Goal: Book appointment/travel/reservation

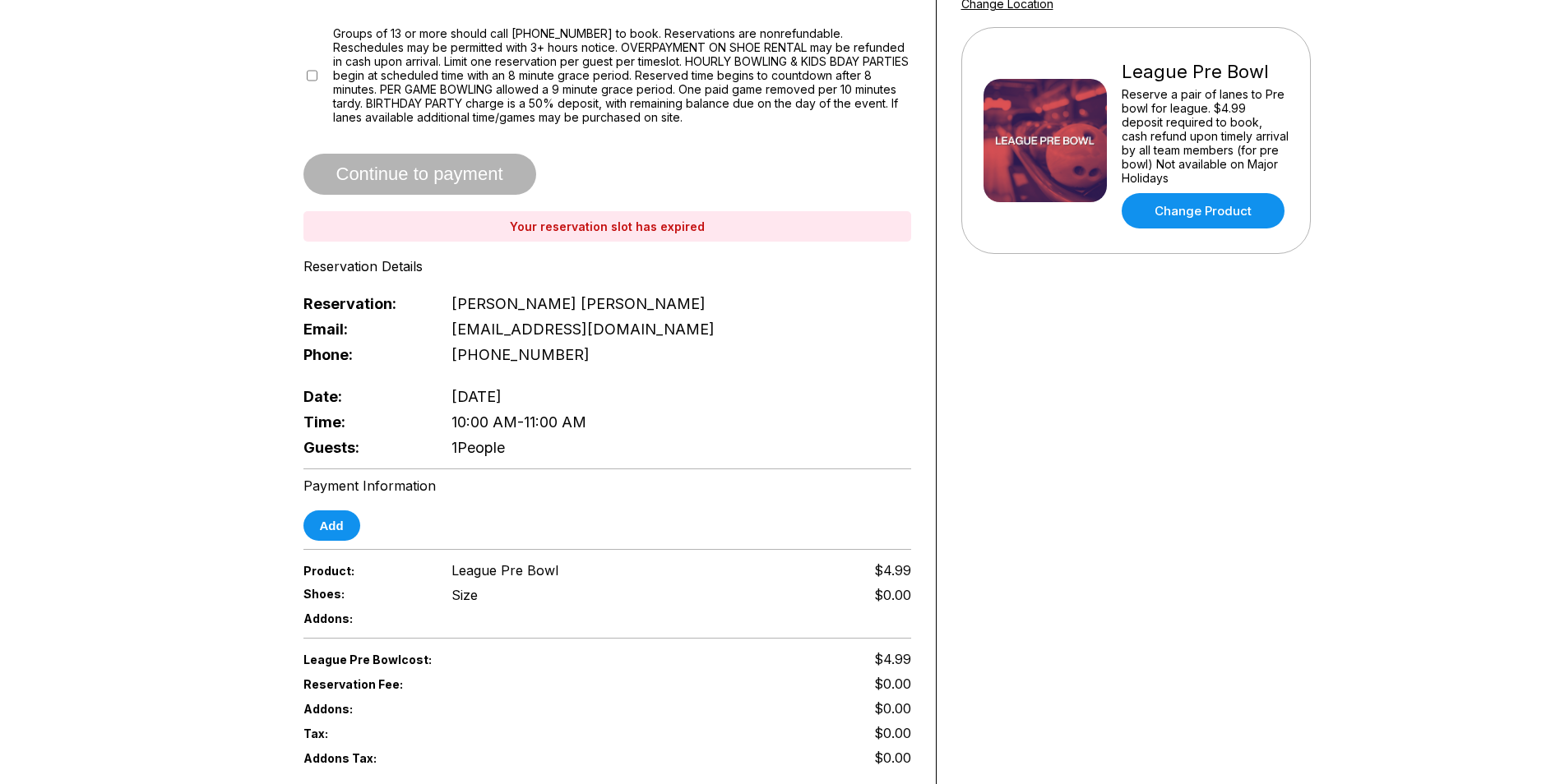
scroll to position [129, 0]
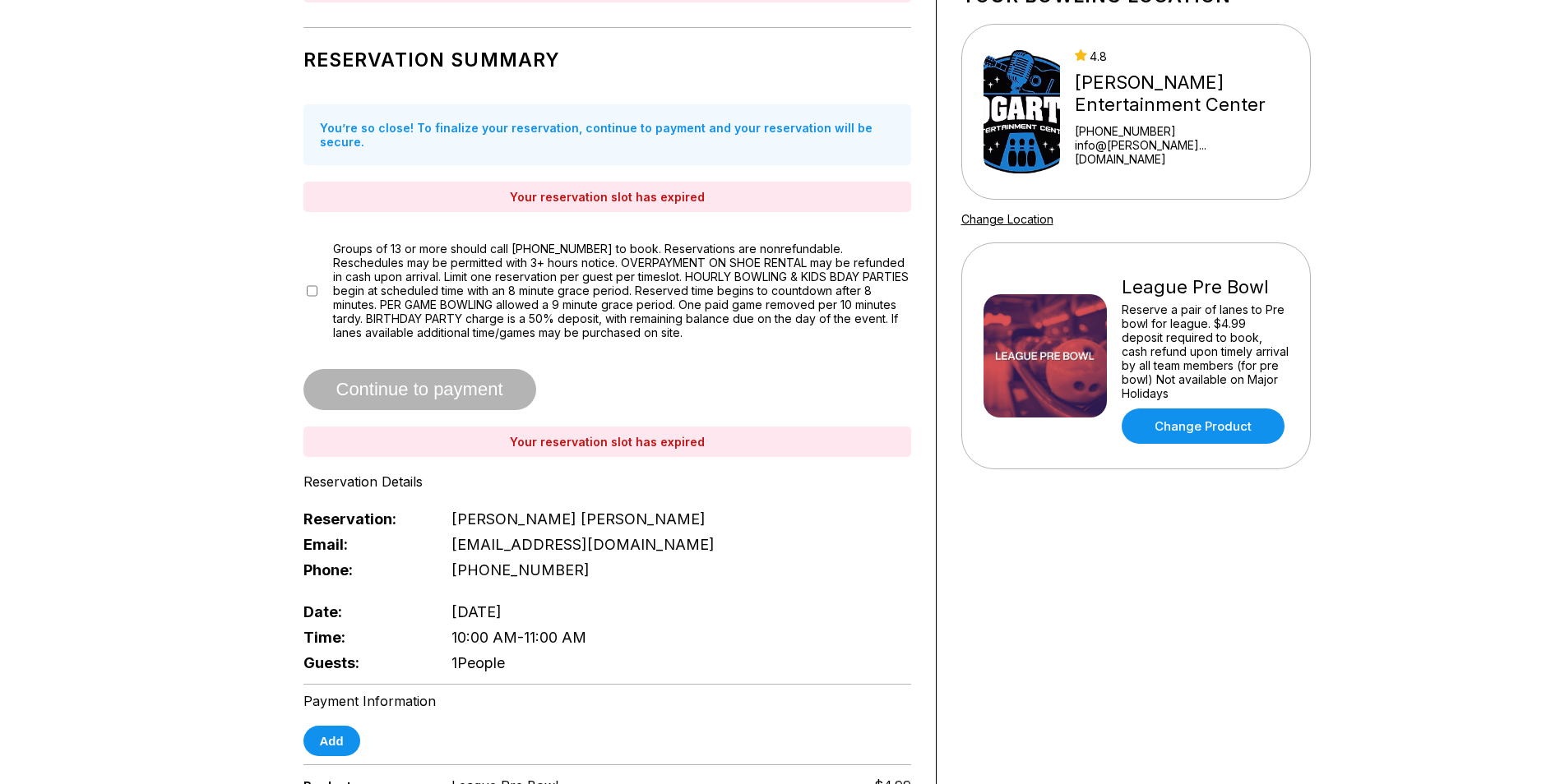
drag, startPoint x: 292, startPoint y: 277, endPoint x: 245, endPoint y: 273, distance: 47.2
click at [246, 273] on div "Reservation Slot Expired Reservation Summary You’re so close! To finalize your …" at bounding box center [780, 537] width 1069 height 1179
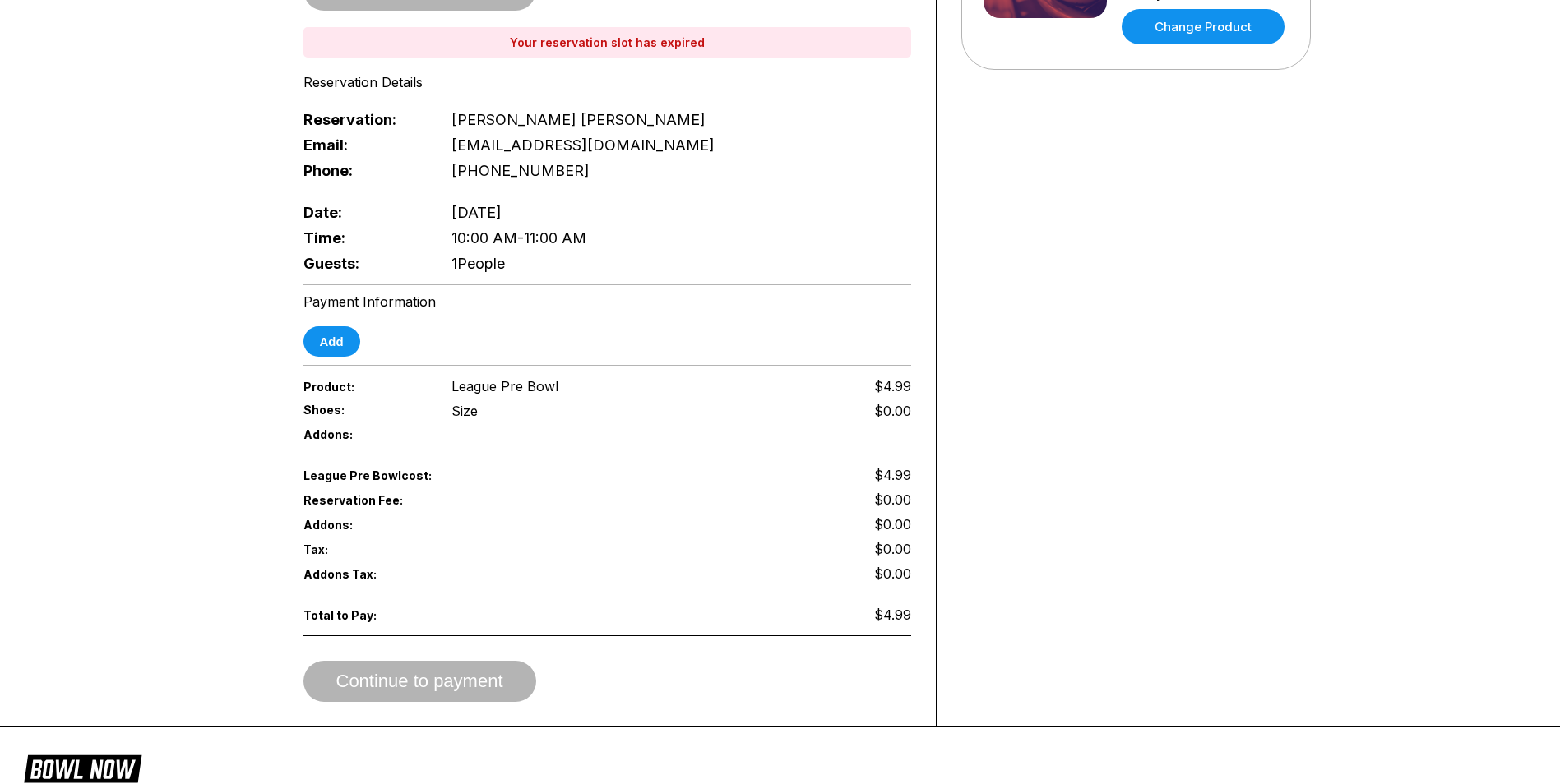
scroll to position [705, 0]
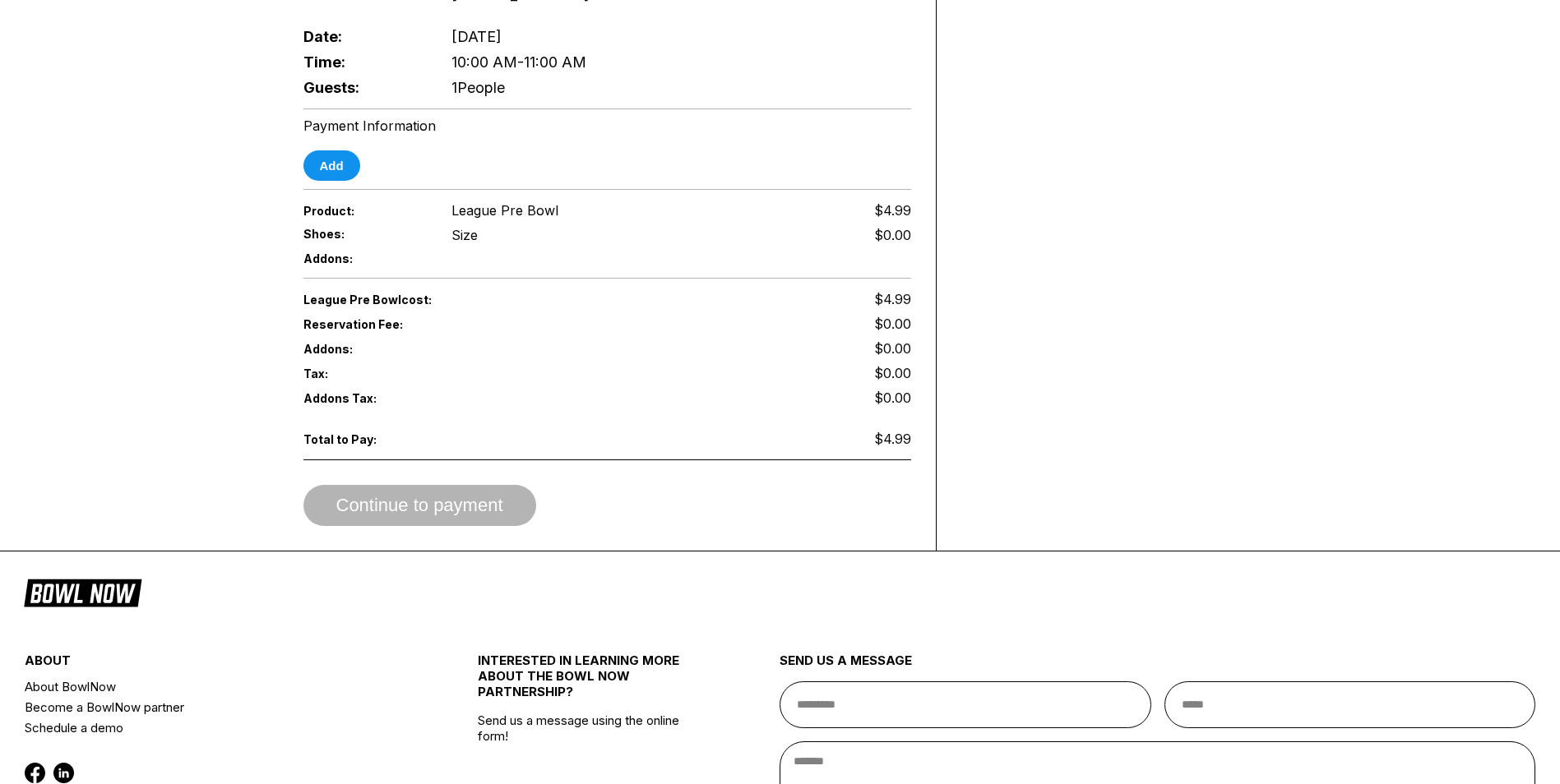
click at [409, 485] on div "Continue to payment" at bounding box center [607, 506] width 608 height 41
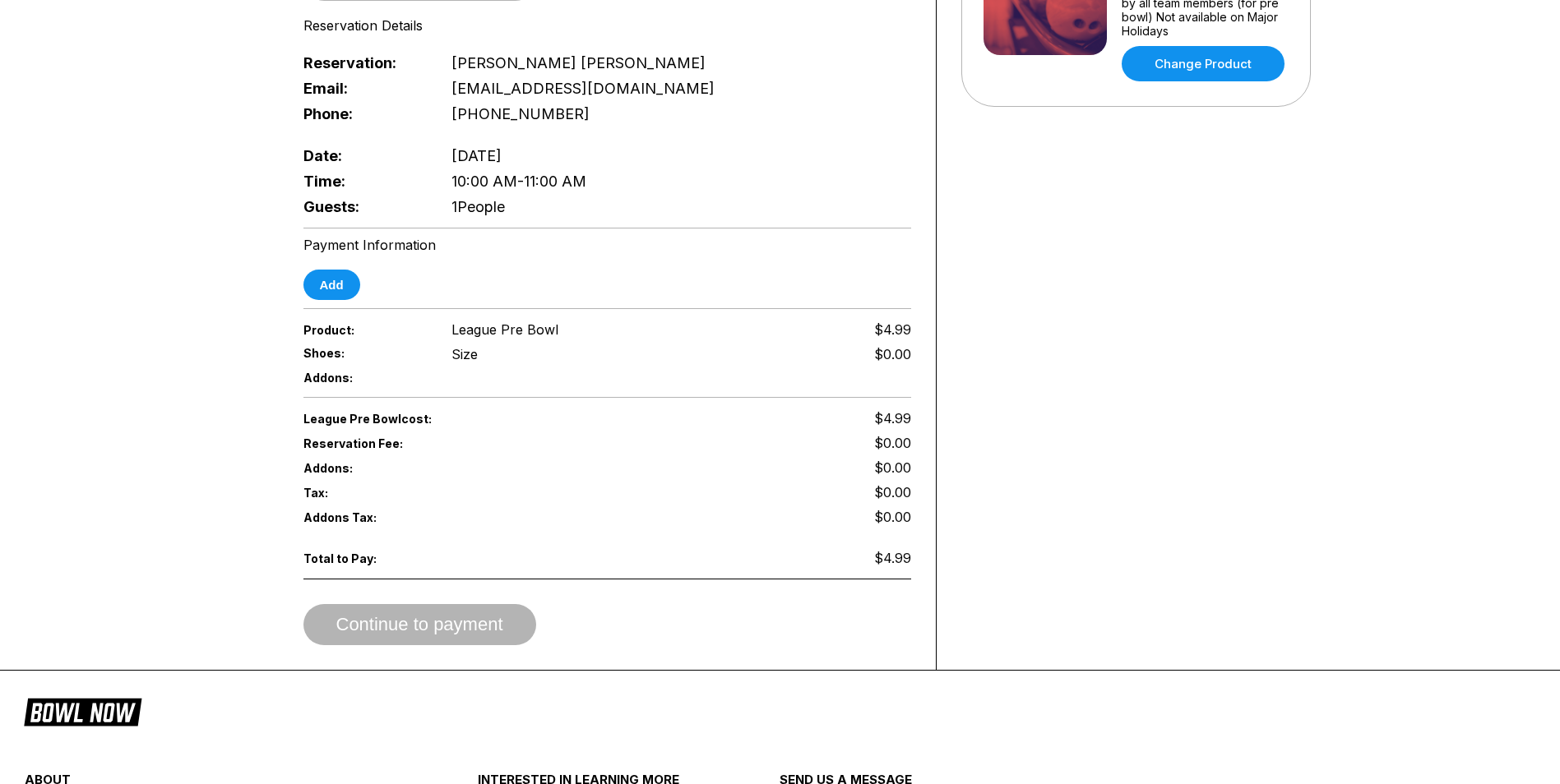
scroll to position [329, 0]
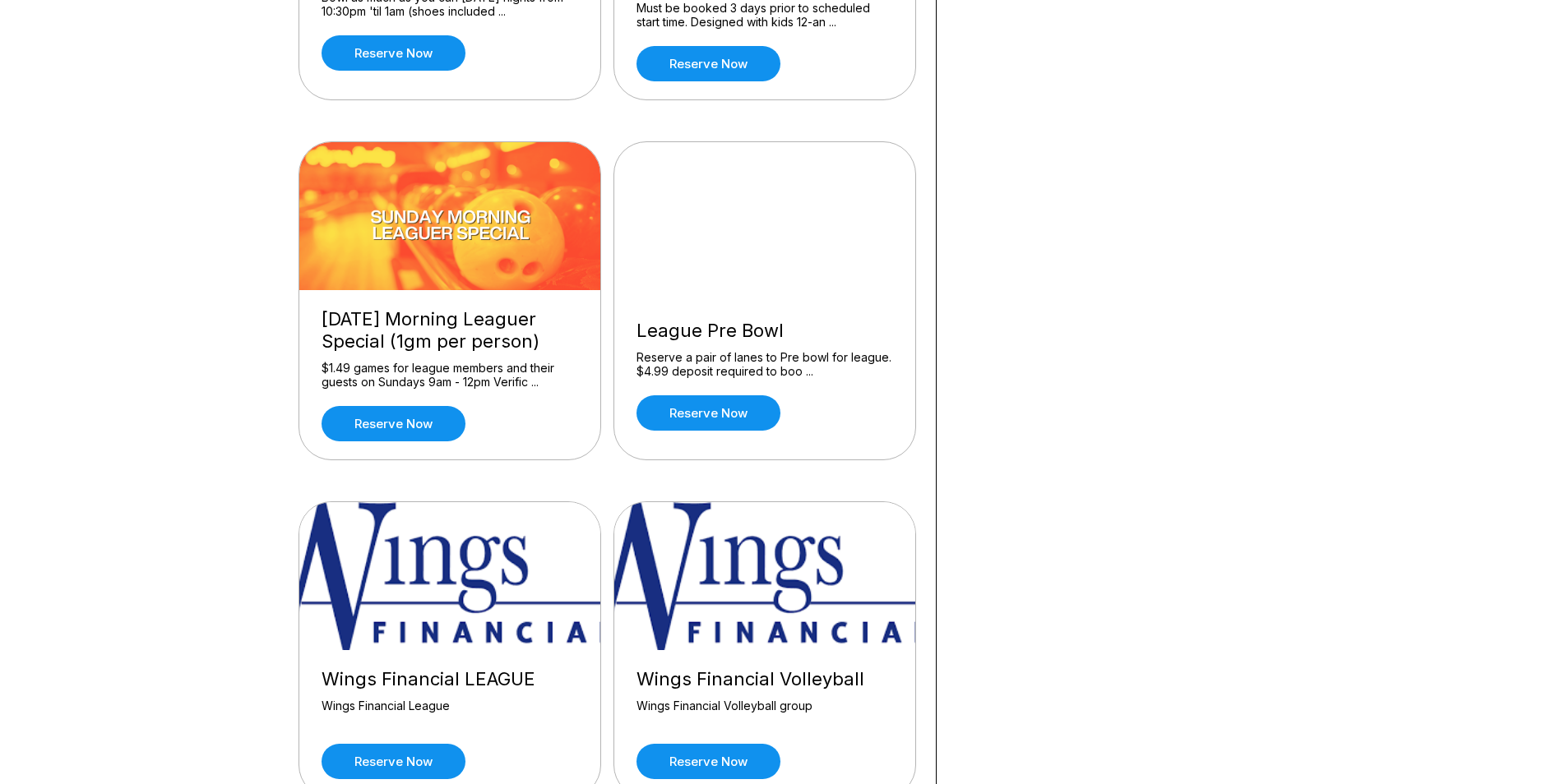
scroll to position [1644, 0]
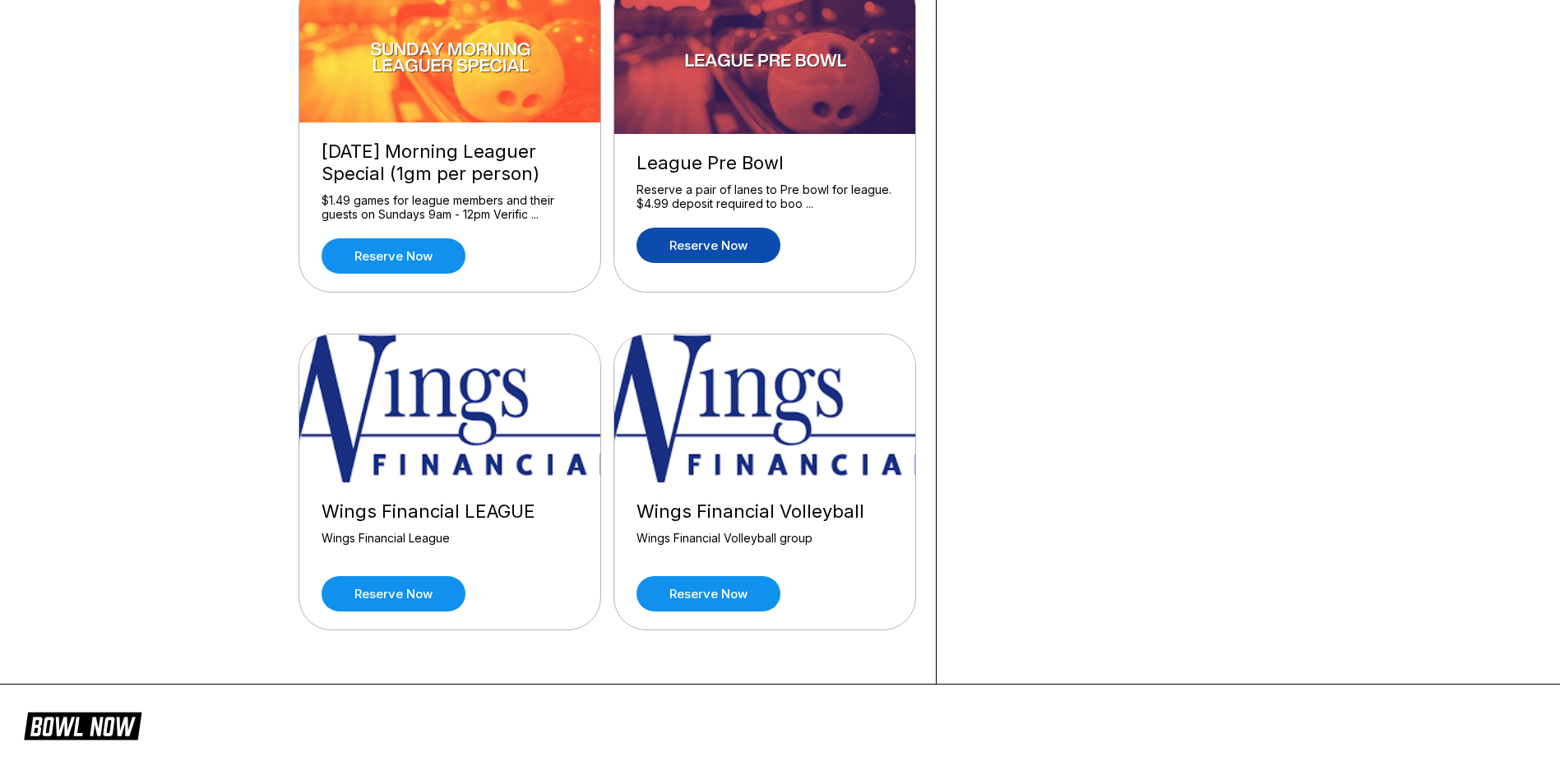
click at [737, 253] on link "Reserve now" at bounding box center [708, 245] width 144 height 36
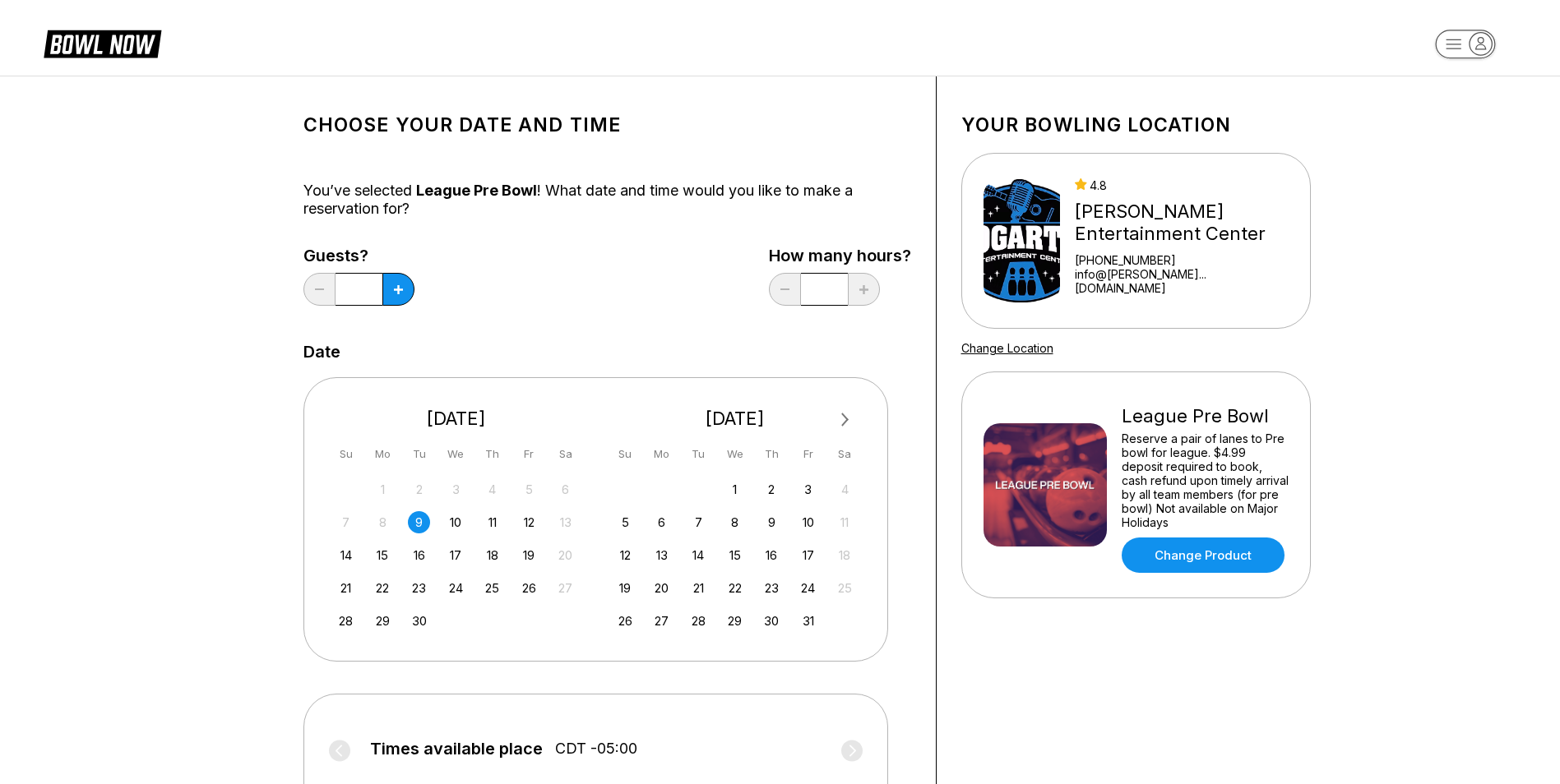
scroll to position [83, 0]
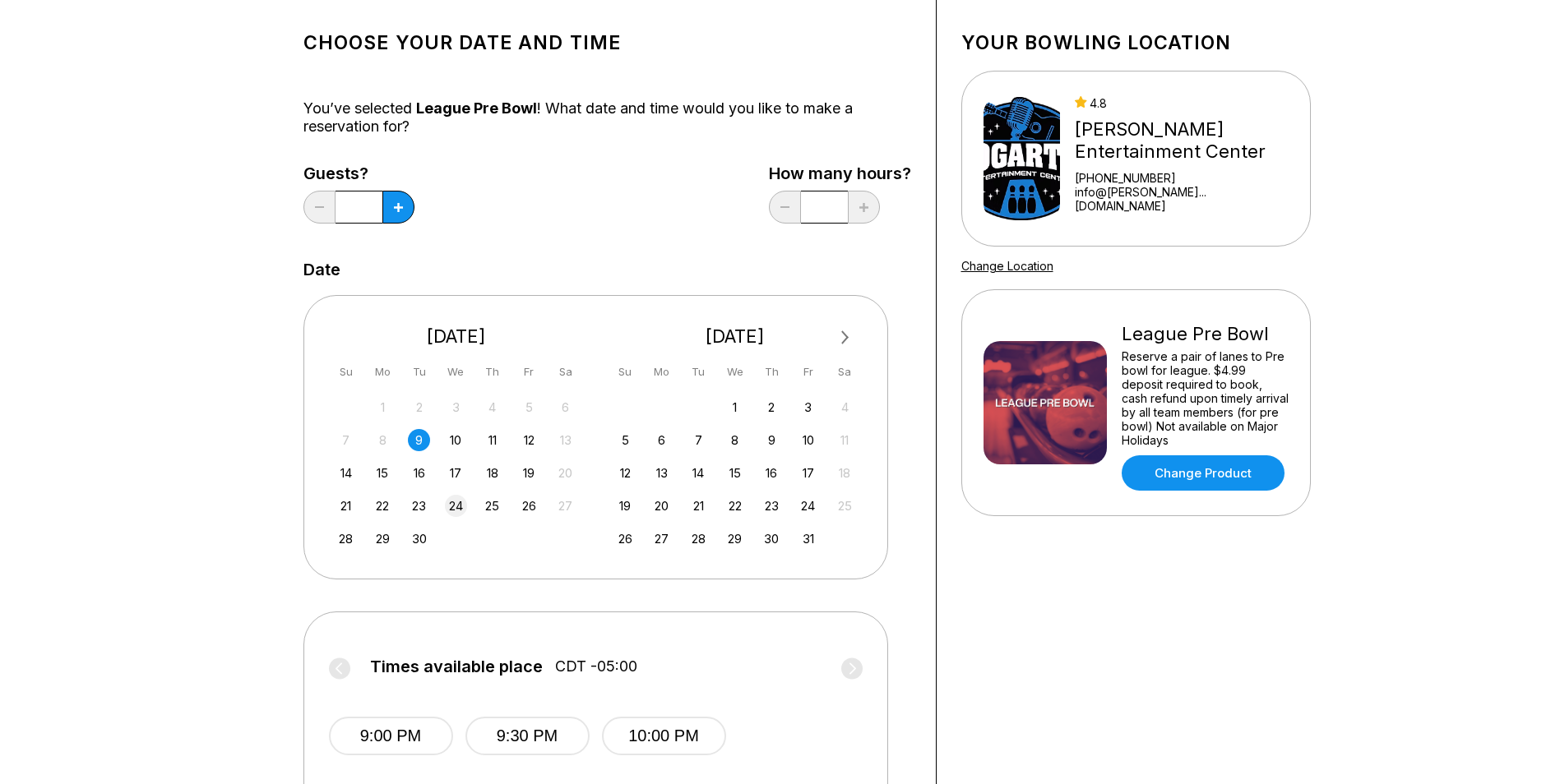
click at [460, 505] on div "24" at bounding box center [455, 506] width 22 height 22
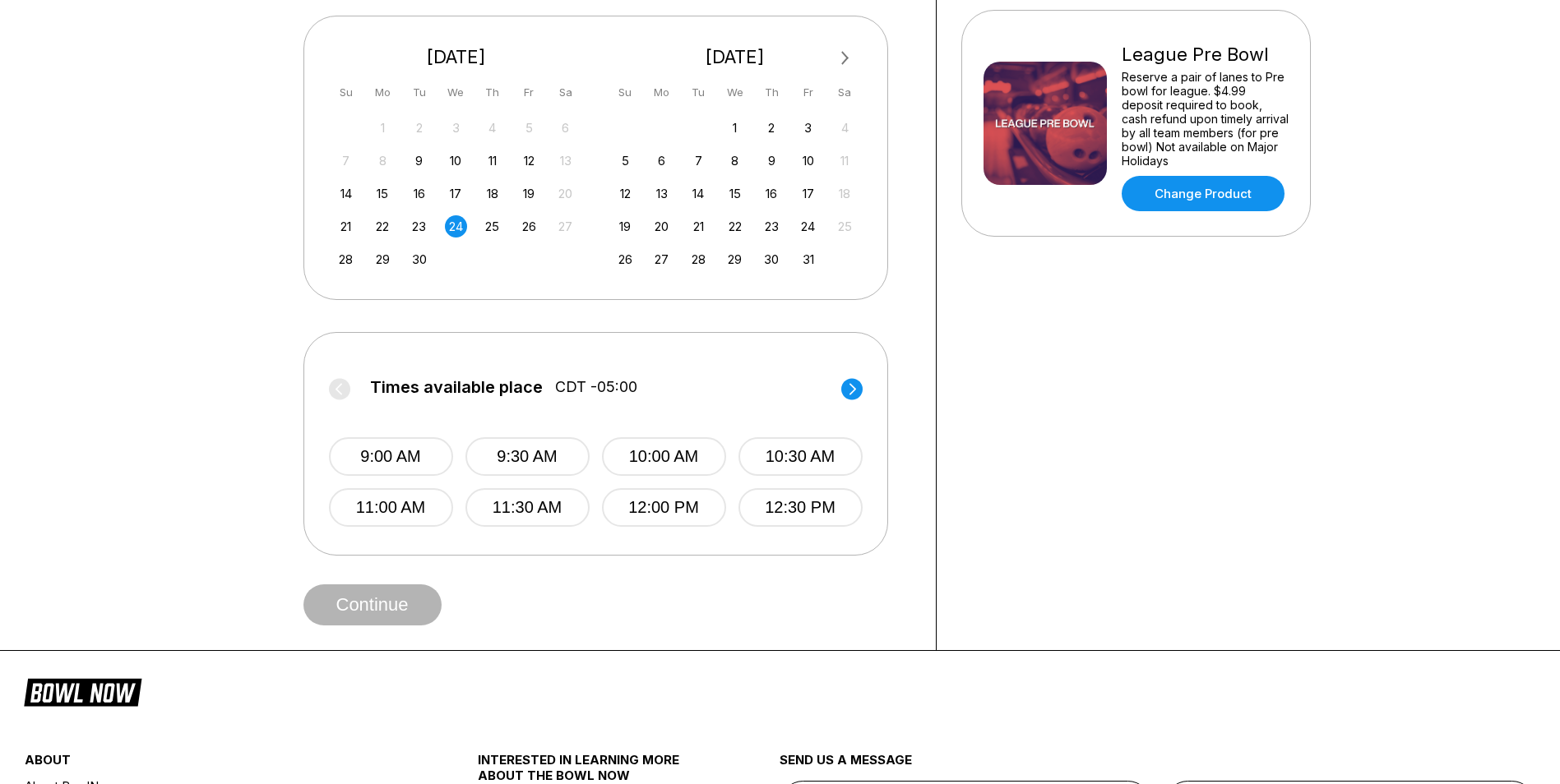
scroll to position [412, 0]
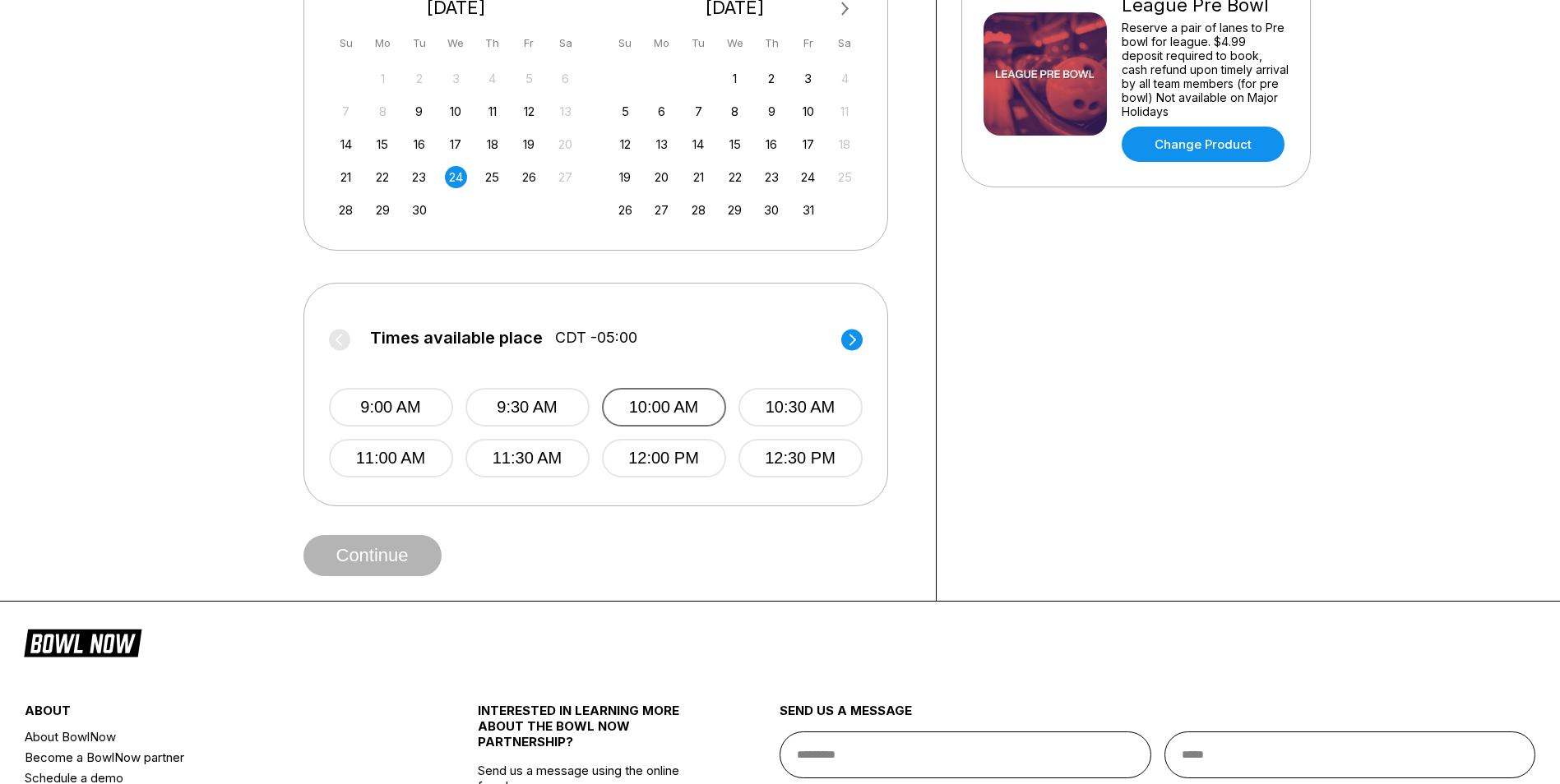
click at [654, 404] on button "10:00 AM" at bounding box center [664, 407] width 124 height 38
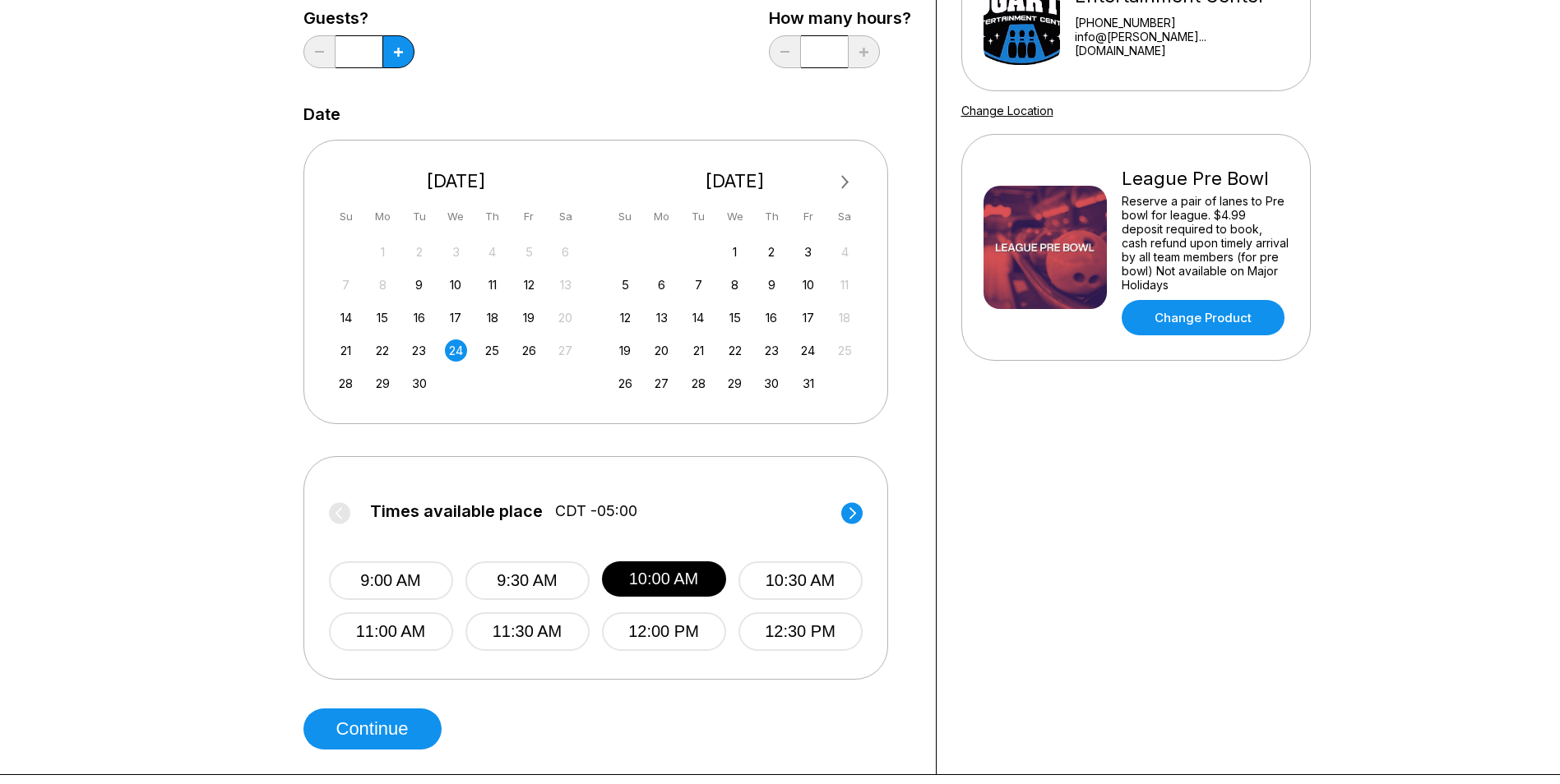
scroll to position [0, 0]
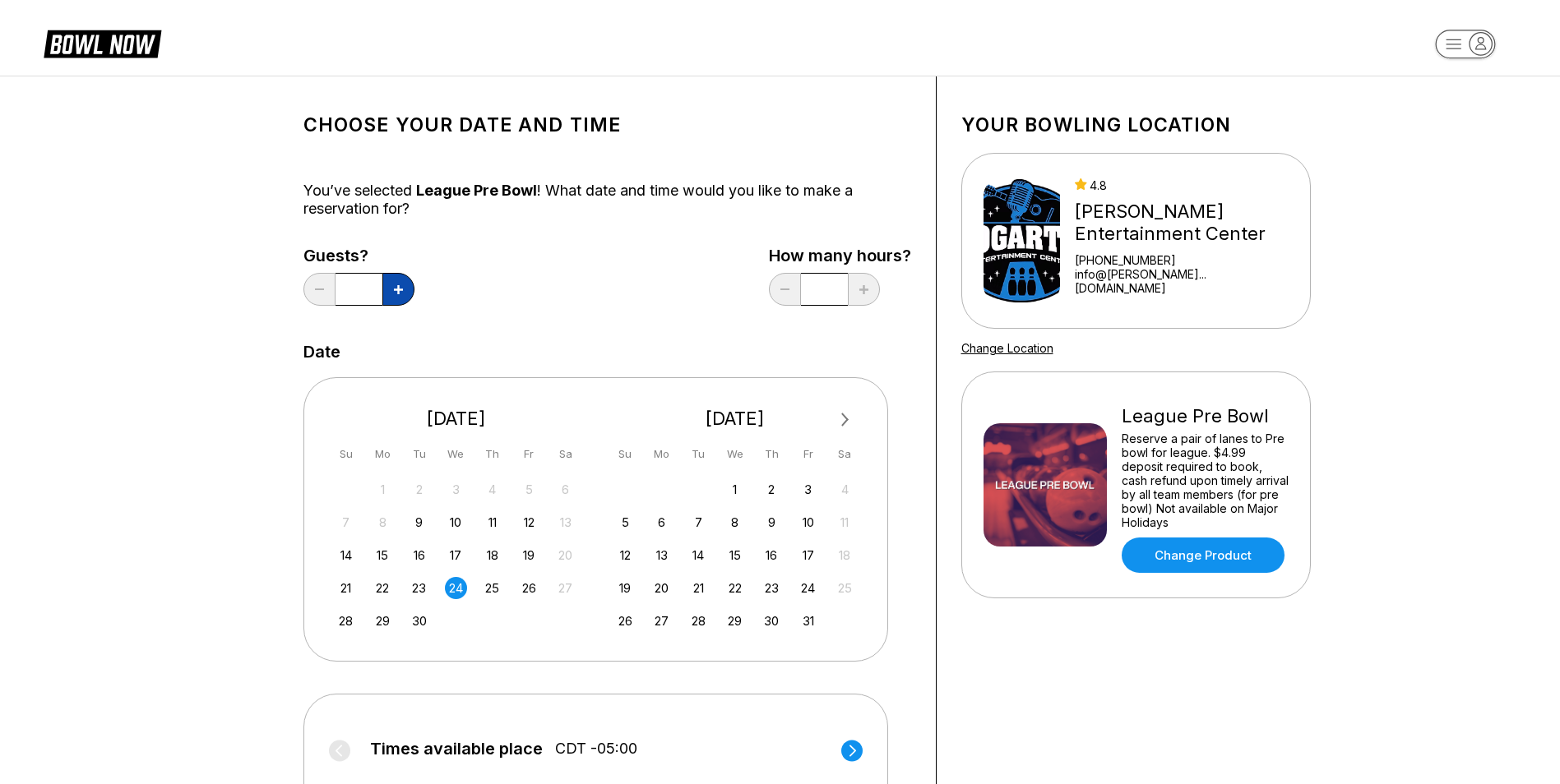
click at [402, 294] on button at bounding box center [398, 289] width 32 height 33
click at [391, 284] on button at bounding box center [398, 289] width 32 height 33
click at [307, 288] on button at bounding box center [319, 289] width 32 height 33
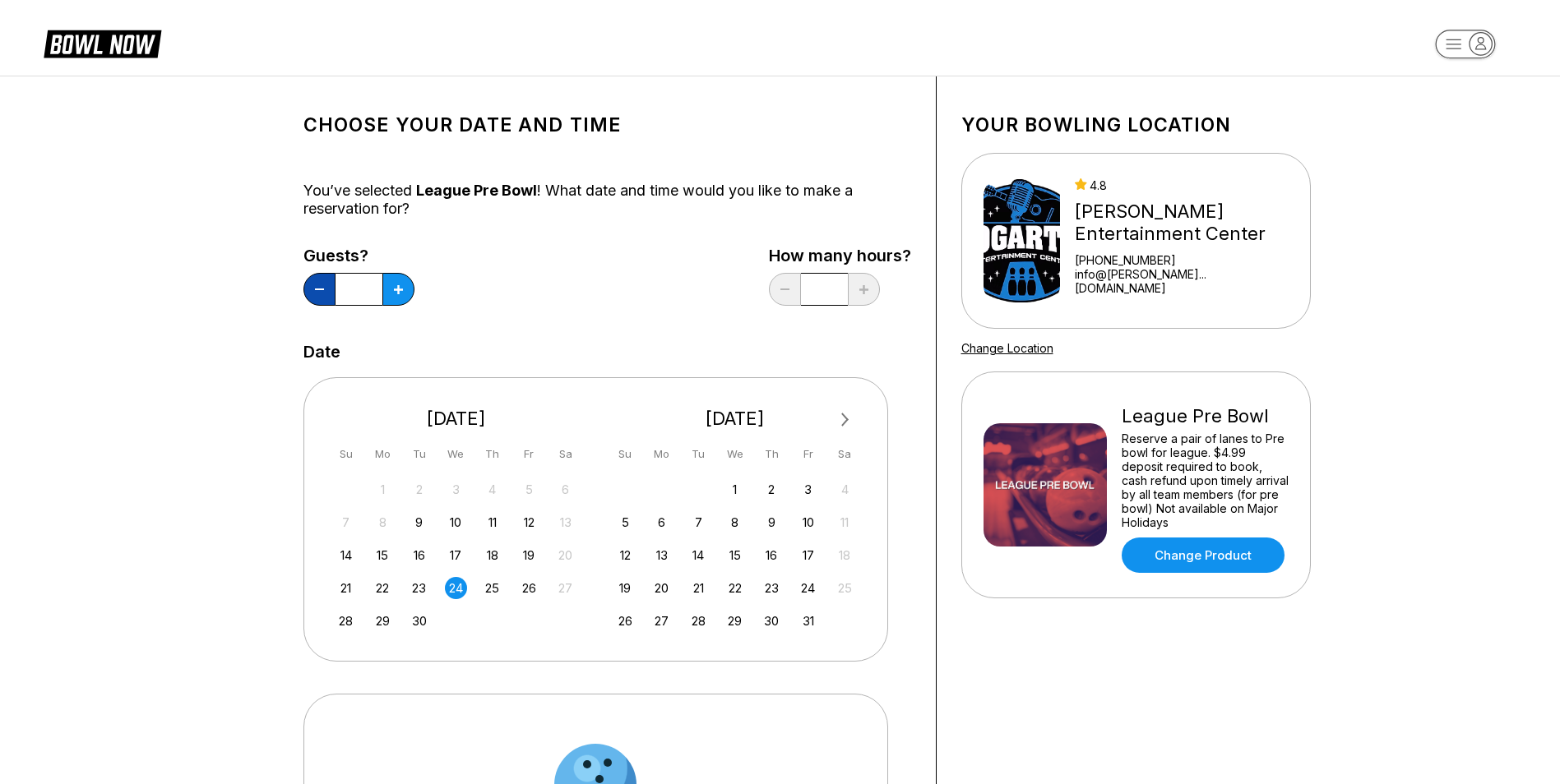
click at [307, 288] on button at bounding box center [319, 289] width 32 height 33
click at [321, 284] on button at bounding box center [319, 289] width 32 height 33
type input "*"
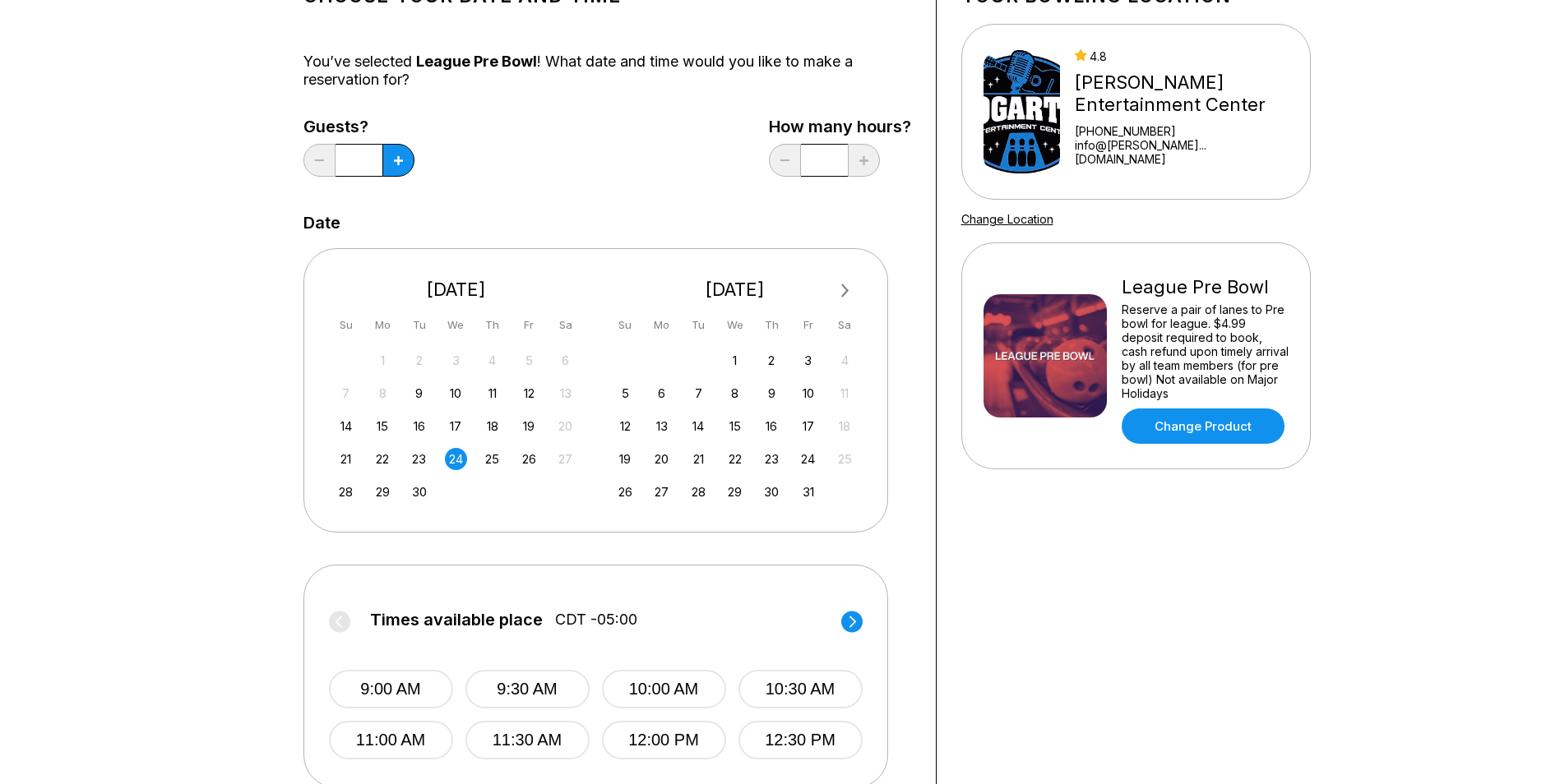
scroll to position [247, 0]
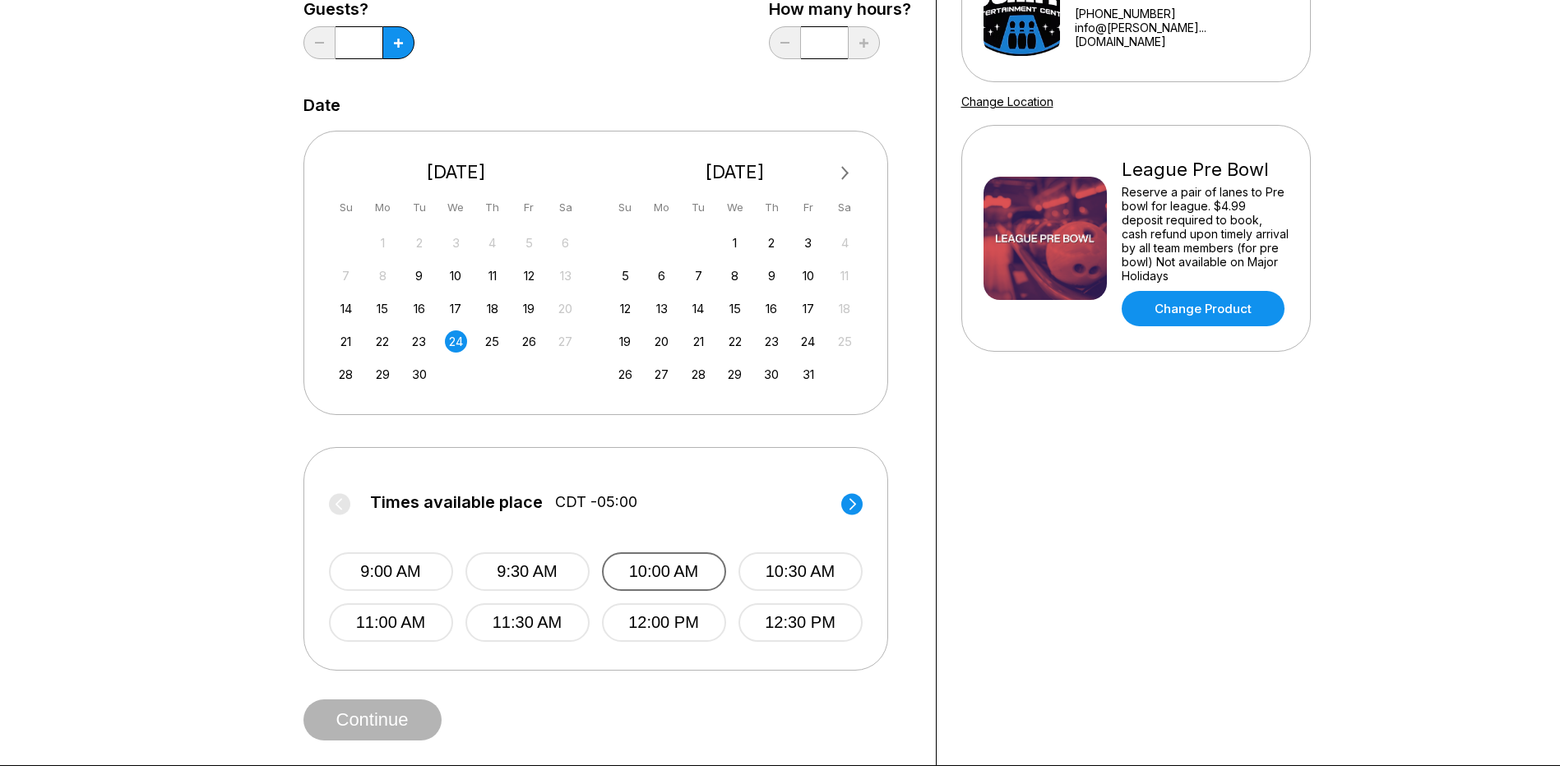
click at [696, 568] on button "10:00 AM" at bounding box center [664, 572] width 124 height 38
click at [404, 723] on button "Continue" at bounding box center [372, 720] width 138 height 41
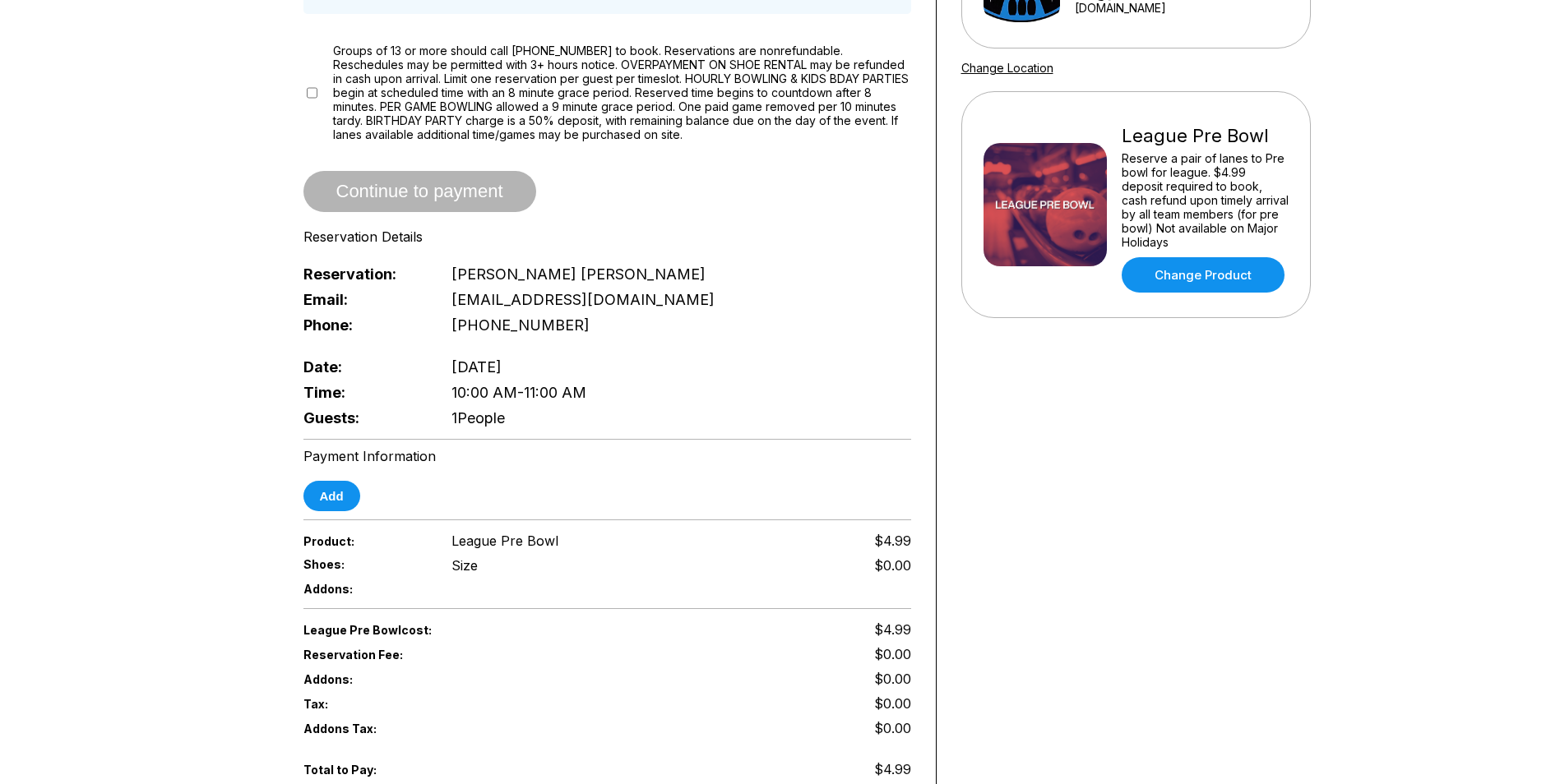
scroll to position [329, 0]
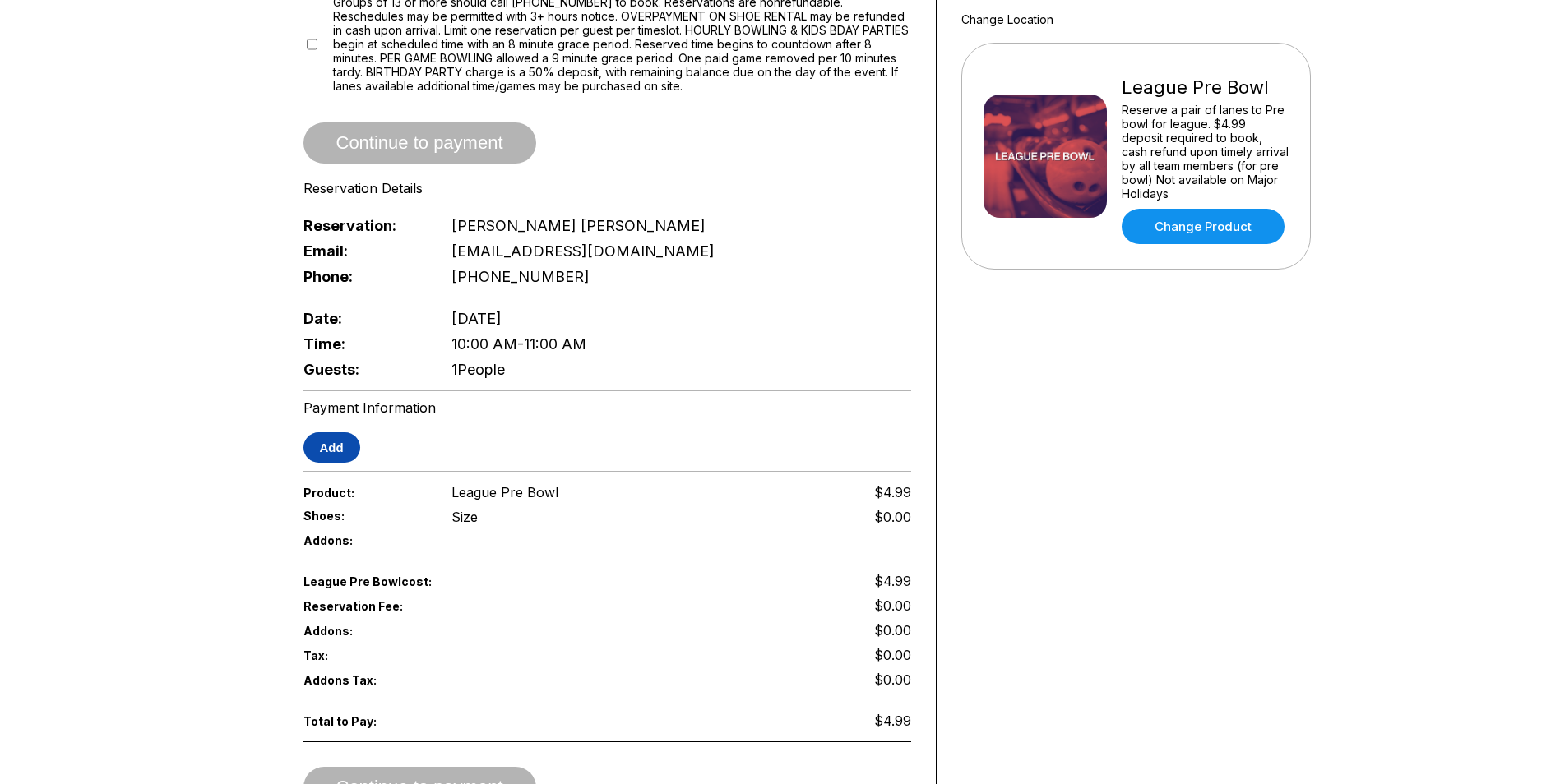
click at [350, 433] on button "Add" at bounding box center [332, 448] width 57 height 30
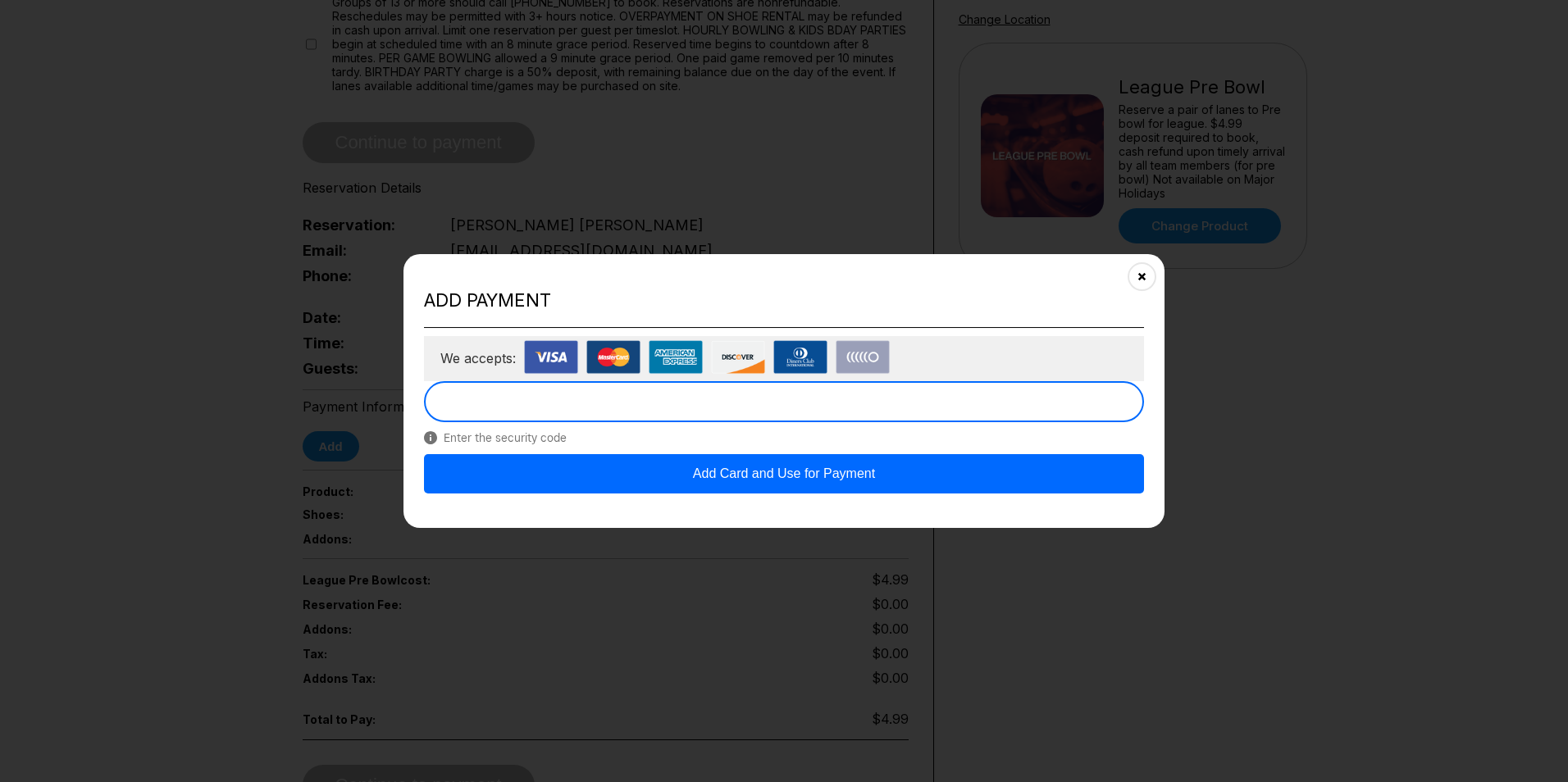
click at [708, 480] on button "Add Card and Use for Payment" at bounding box center [784, 473] width 720 height 39
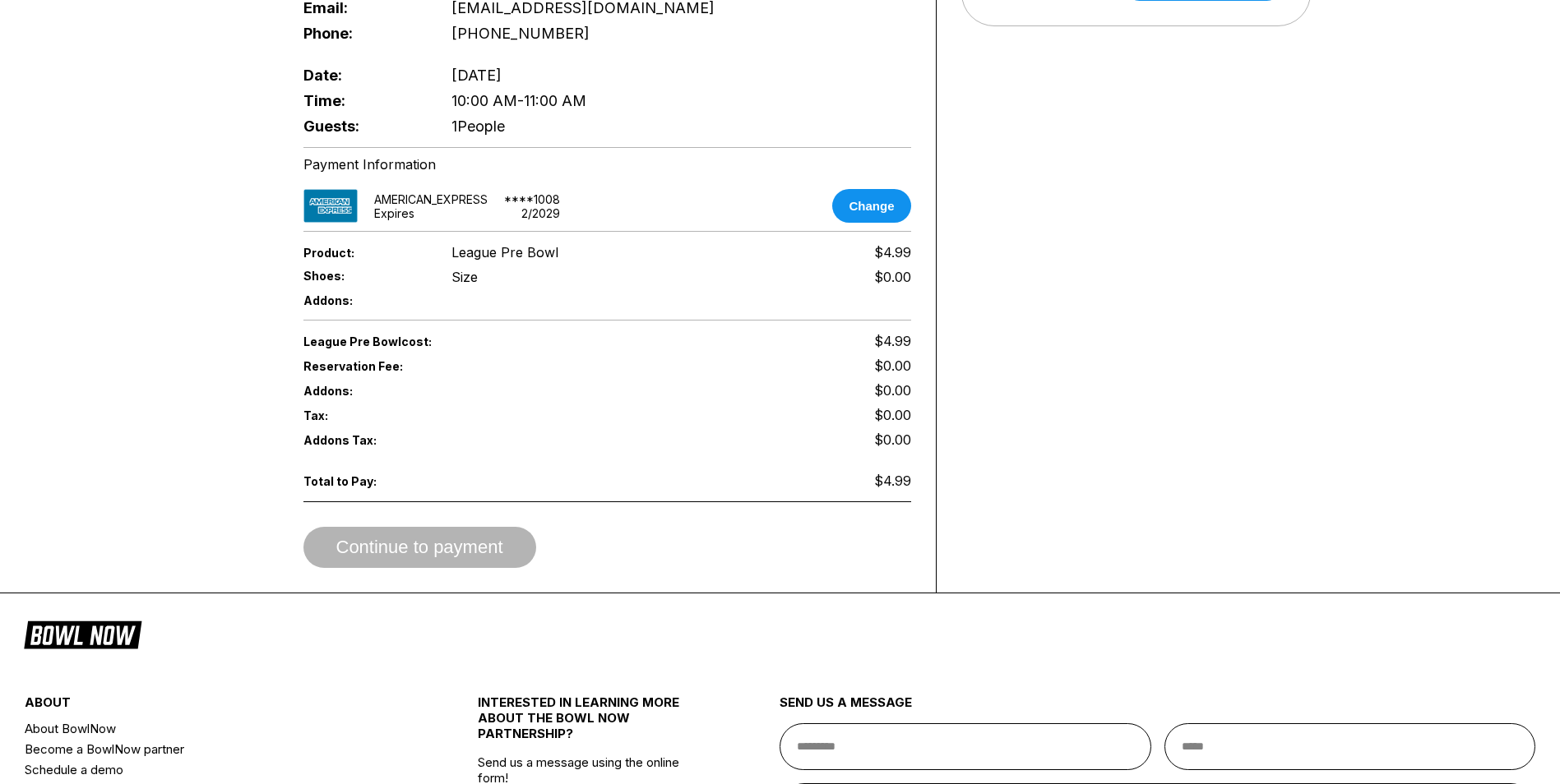
scroll to position [493, 0]
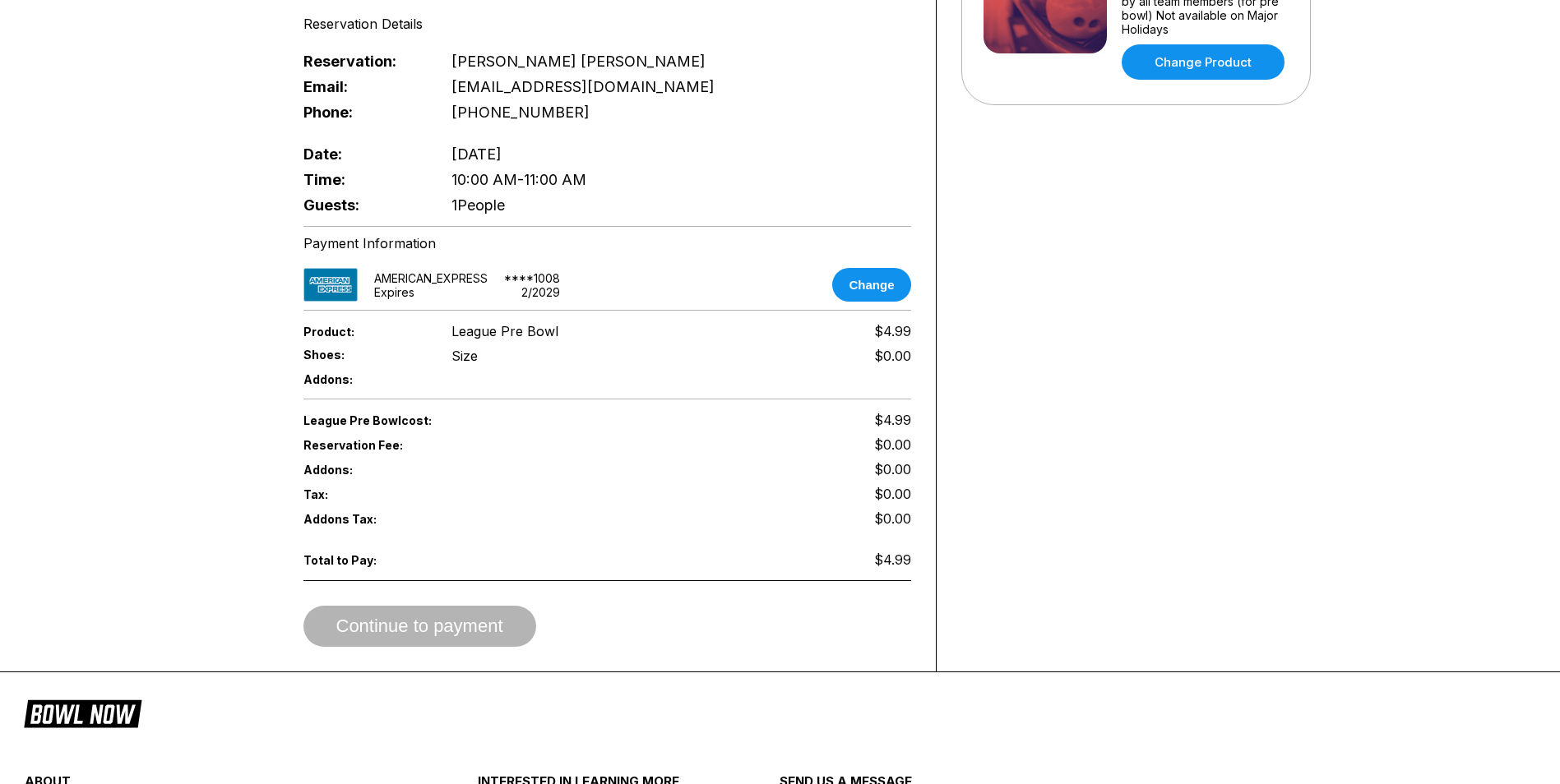
click at [428, 625] on div "Continue to payment" at bounding box center [607, 627] width 608 height 41
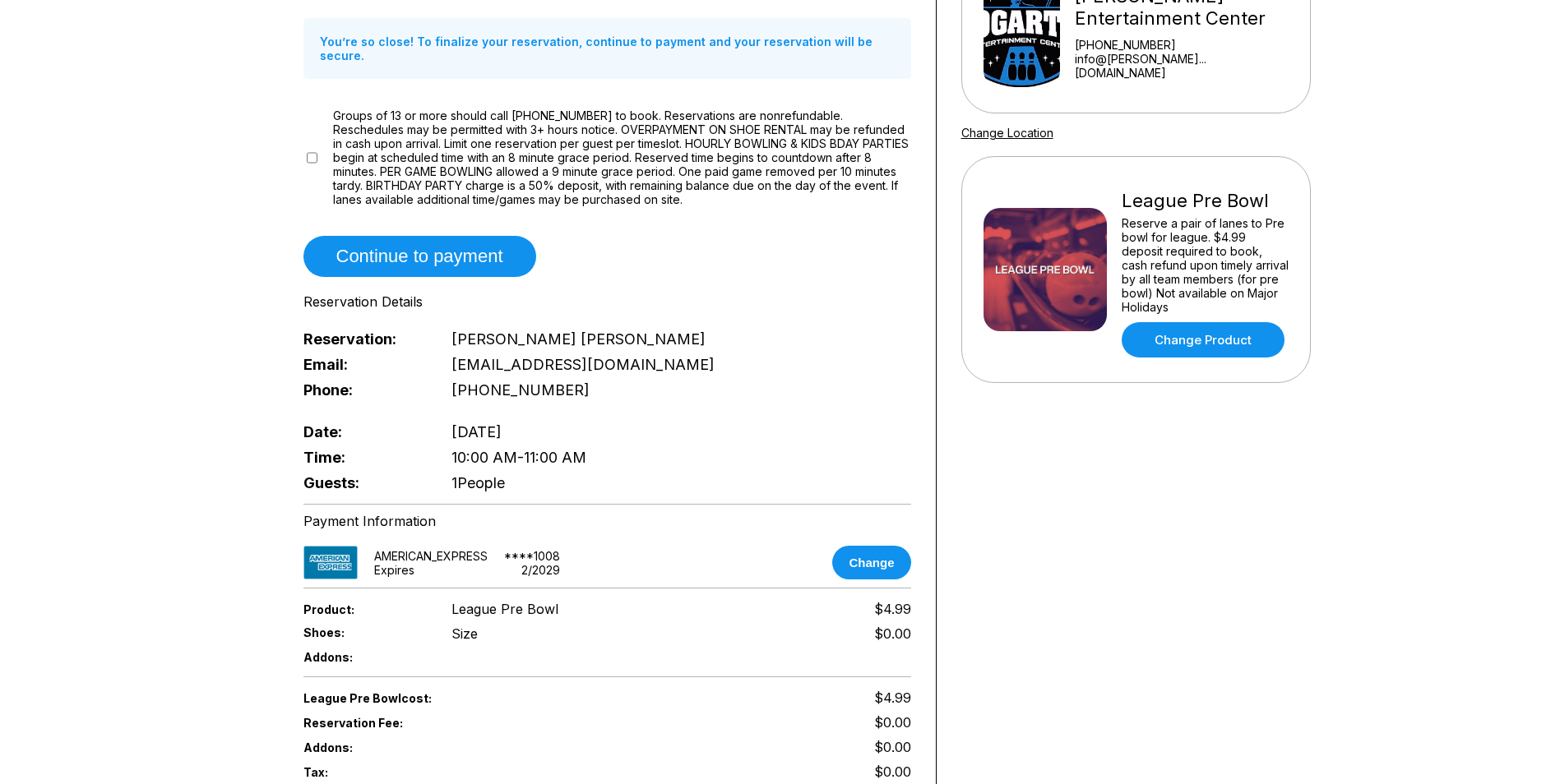
scroll to position [412, 0]
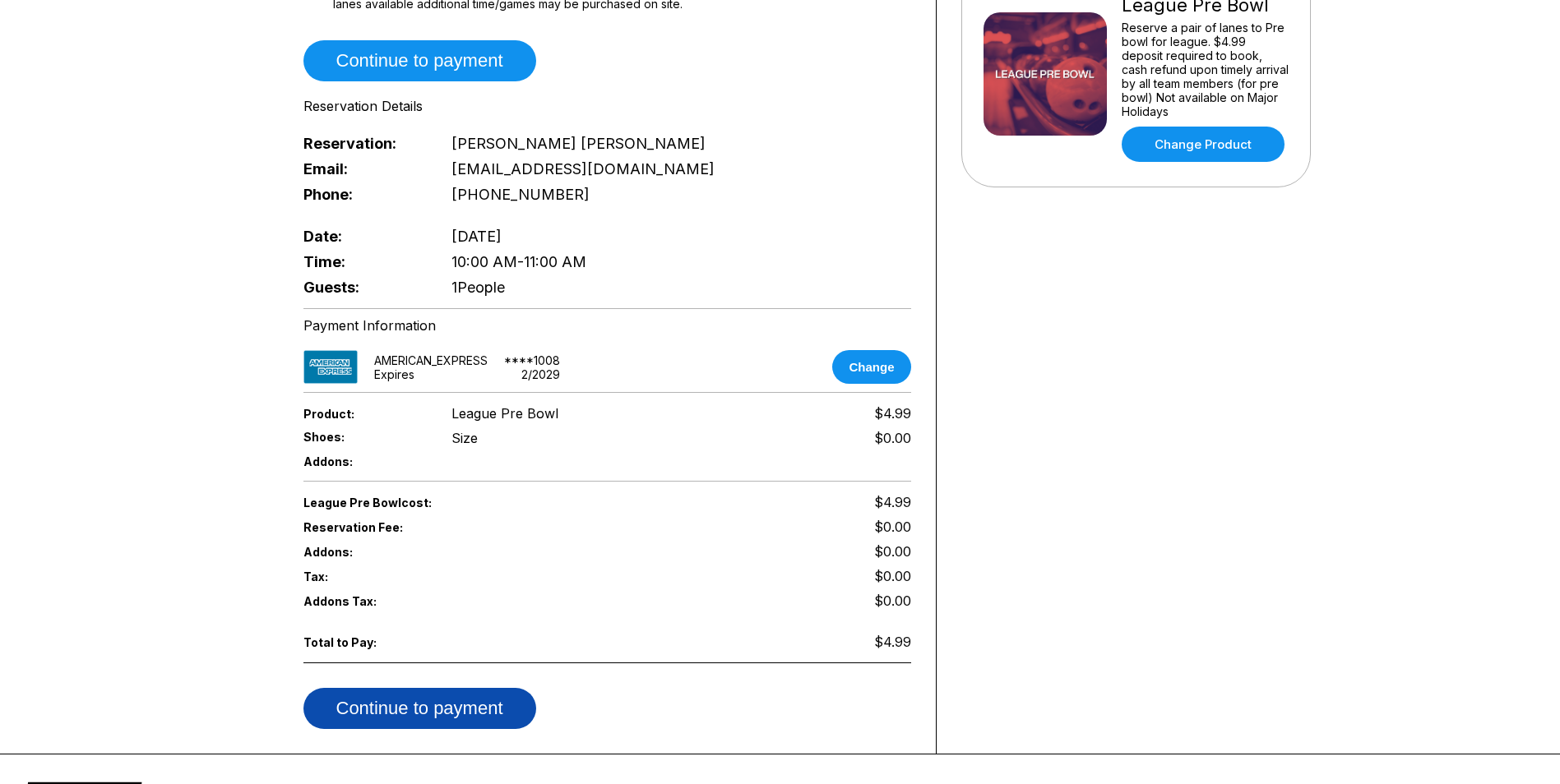
click at [474, 688] on button "Continue to payment" at bounding box center [420, 708] width 233 height 41
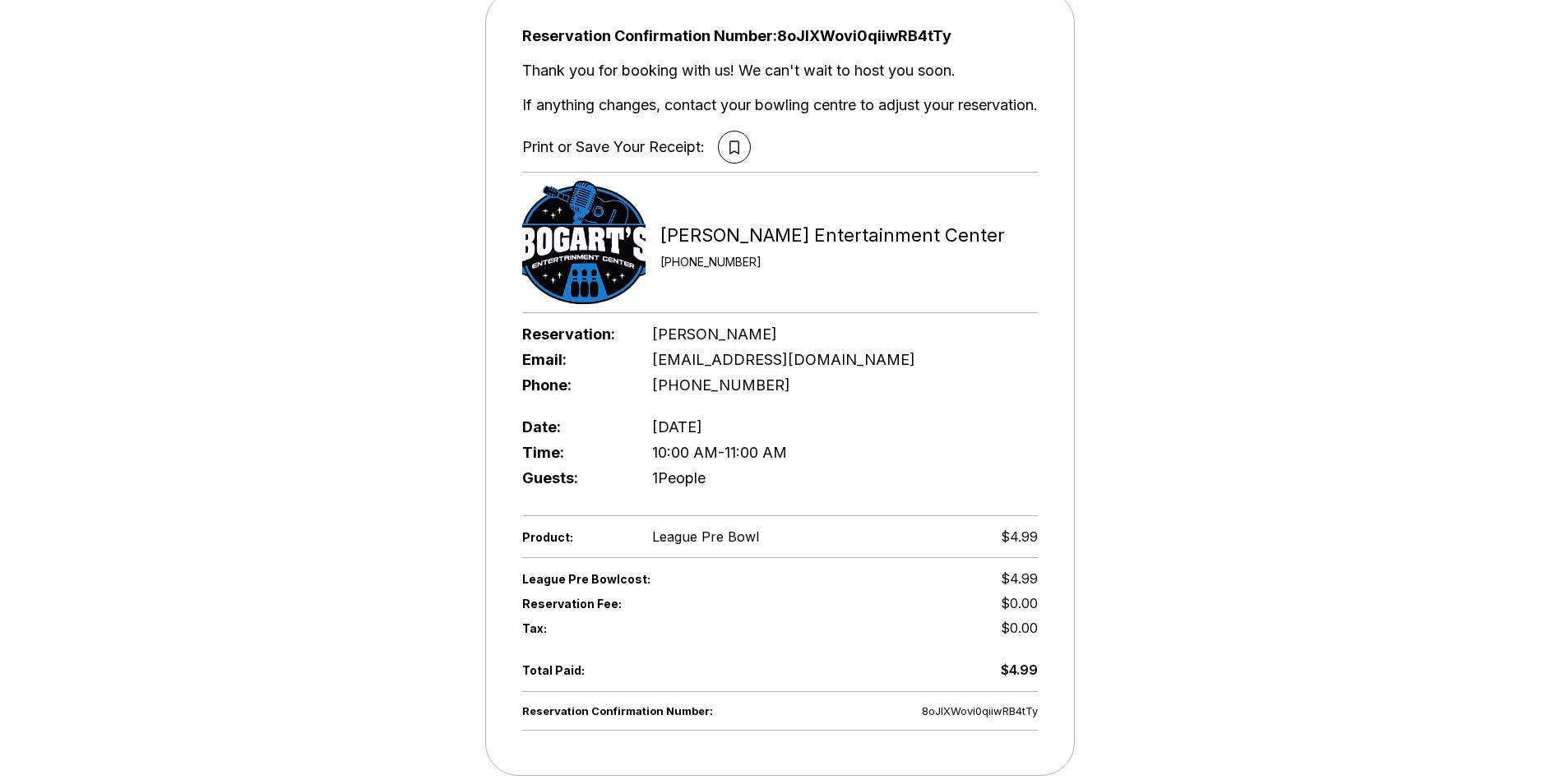
scroll to position [164, 0]
